Goal: Check status: Check status

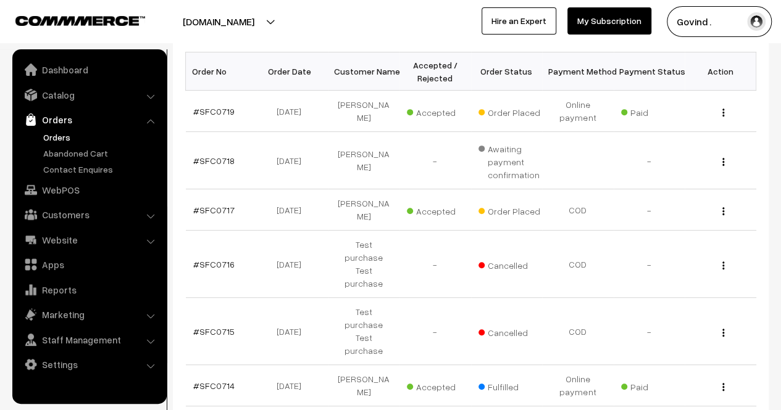
scroll to position [168, 0]
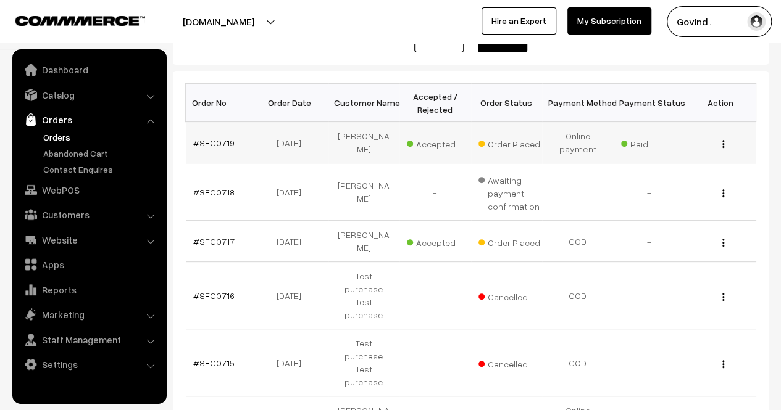
click at [724, 143] on button "button" at bounding box center [722, 144] width 3 height 10
click at [663, 158] on link "View" at bounding box center [668, 161] width 105 height 27
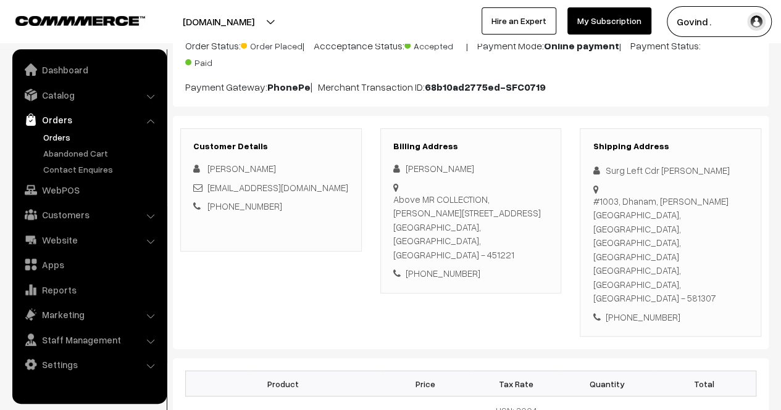
scroll to position [129, 0]
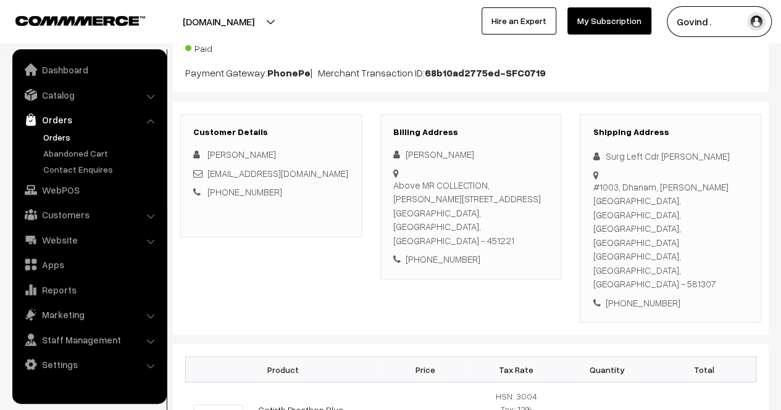
click at [780, 144] on html "Thank you for showing interest. Our team will call you shortly. Close [DOMAIN_N…" at bounding box center [390, 76] width 781 height 410
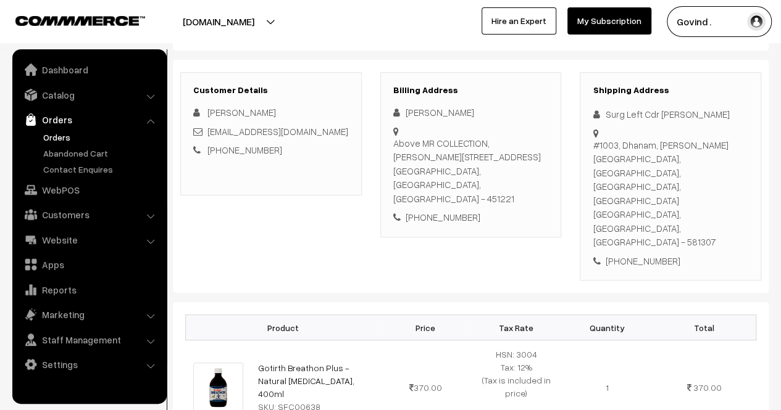
scroll to position [166, 0]
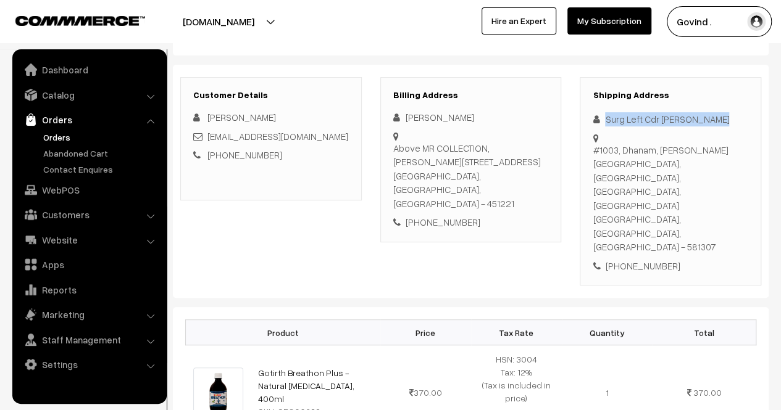
drag, startPoint x: 602, startPoint y: 117, endPoint x: 716, endPoint y: 118, distance: 114.2
click at [716, 118] on div "Surg Left Cdr [PERSON_NAME]" at bounding box center [670, 119] width 156 height 14
copy div "Surg Left Cdr [PERSON_NAME]"
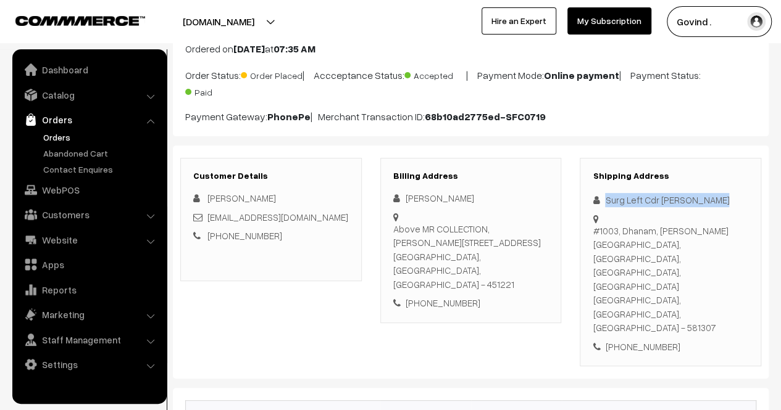
scroll to position [0, 0]
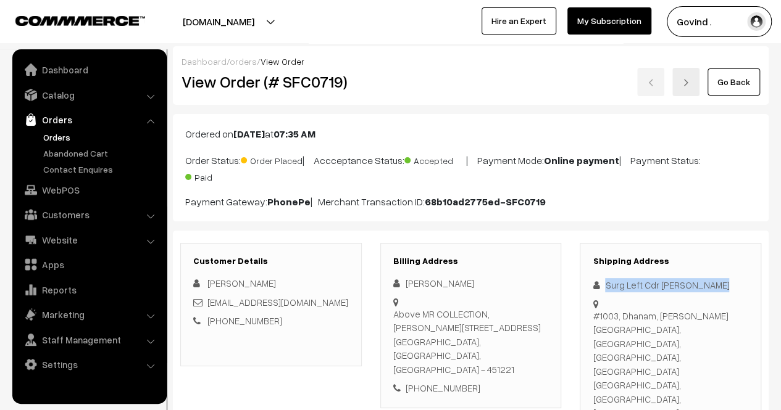
click at [734, 89] on link "Go Back" at bounding box center [733, 82] width 52 height 27
